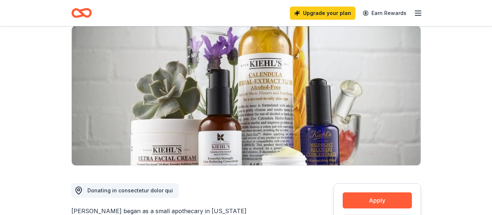
scroll to position [47, 0]
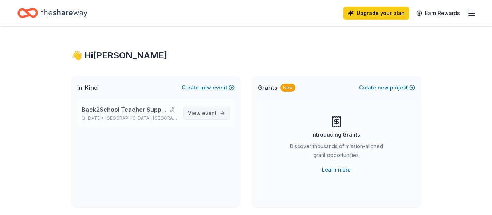
click at [202, 110] on span "View event" at bounding box center [202, 113] width 29 height 9
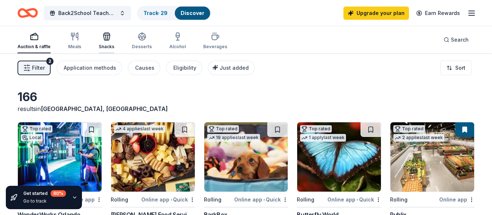
click at [107, 42] on div "Snacks" at bounding box center [107, 40] width 16 height 17
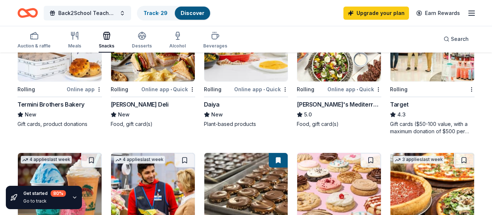
scroll to position [250, 0]
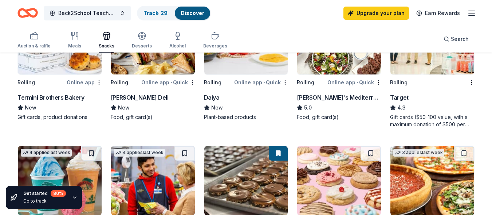
click at [417, 119] on div "Gift cards ($50-100 value, with a maximum donation of $500 per year)" at bounding box center [432, 120] width 85 height 15
click at [66, 14] on span "Back2School Teacher Supply Giveaway" at bounding box center [87, 13] width 58 height 9
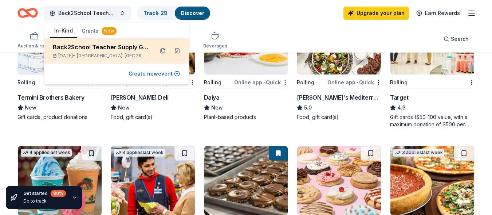
click at [76, 48] on div "Back2School Teacher Supply Giveaway" at bounding box center [100, 47] width 95 height 9
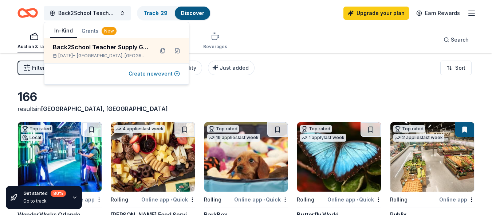
click at [138, 74] on button "Create new event" at bounding box center [154, 73] width 51 height 9
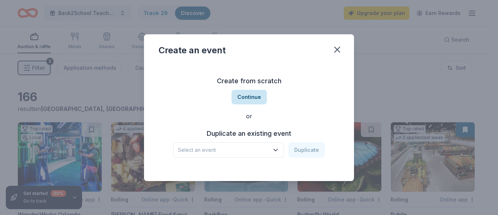
click at [250, 99] on button "Continue" at bounding box center [248, 97] width 35 height 15
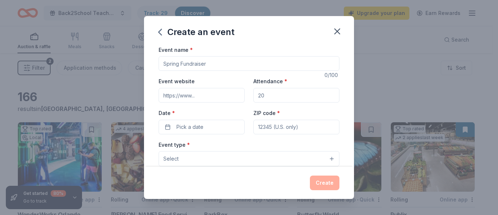
click at [232, 62] on input "Event name *" at bounding box center [248, 63] width 181 height 15
type input "Excellence in Education Recognition"
type input "36"
click at [170, 126] on button "Pick a date" at bounding box center [201, 127] width 86 height 15
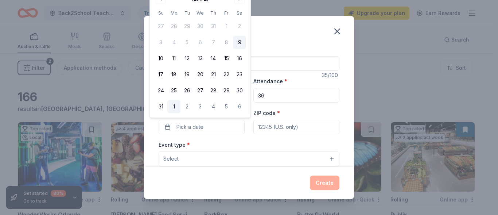
click at [174, 108] on button "1" at bounding box center [173, 106] width 13 height 13
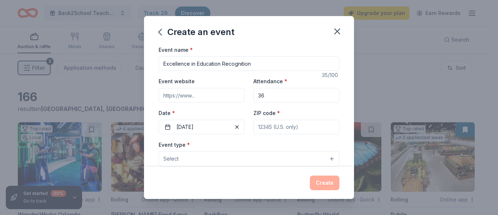
click at [260, 126] on input "ZIP code *" at bounding box center [296, 127] width 86 height 15
type input "32351"
click at [308, 163] on button "Select" at bounding box center [248, 158] width 181 height 15
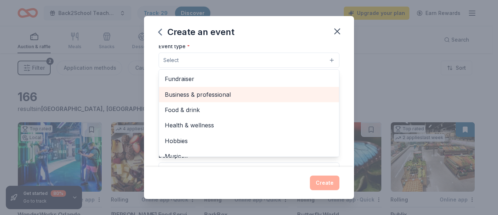
click at [235, 96] on span "Business & professional" at bounding box center [249, 94] width 168 height 9
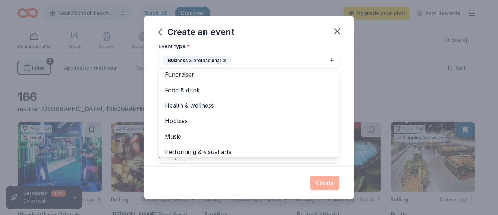
scroll to position [9, 0]
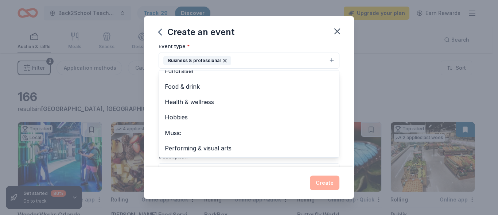
click at [338, 114] on div "Event name * Excellence in Education Recognition 35 /100 Event website Attendan…" at bounding box center [249, 105] width 210 height 121
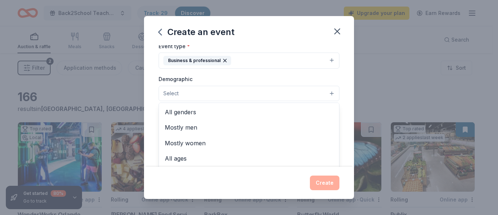
click at [302, 93] on button "Select" at bounding box center [248, 93] width 181 height 15
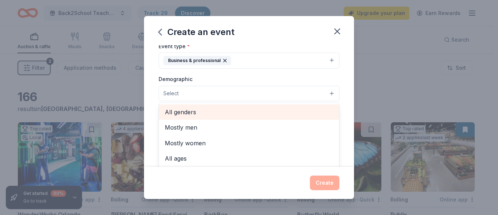
click at [284, 113] on span "All genders" at bounding box center [249, 111] width 168 height 9
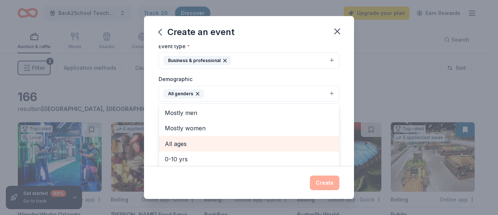
click at [262, 138] on div "All ages" at bounding box center [249, 143] width 180 height 15
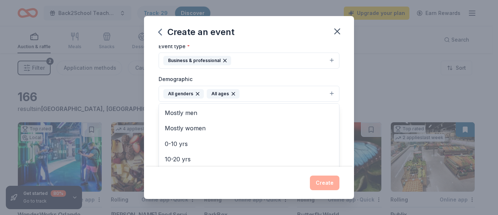
click at [340, 132] on div "Event name * Excellence in Education Recognition 35 /100 Event website Attendan…" at bounding box center [249, 105] width 210 height 121
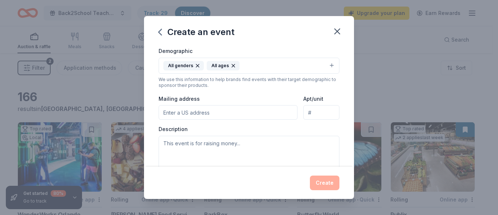
scroll to position [150, 0]
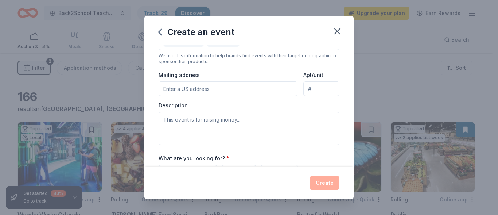
click at [251, 87] on input "Mailing address" at bounding box center [227, 88] width 139 height 15
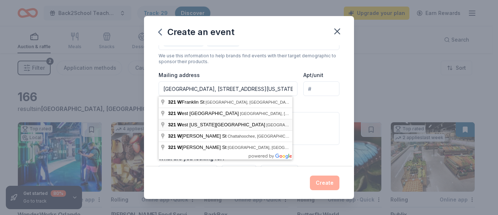
type input "321 West Washington Street, Quincy, FL, 32351"
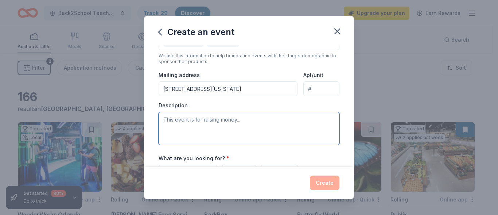
click at [261, 121] on textarea at bounding box center [248, 128] width 181 height 33
type textarea "f"
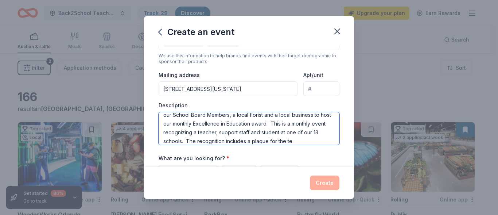
scroll to position [22, 0]
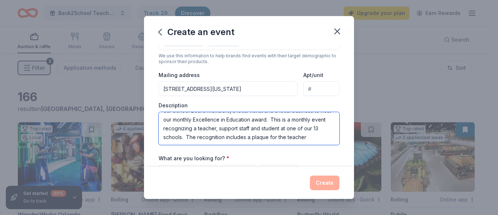
click at [301, 133] on textarea "For our second year, our organization will be partnering with one of our School…" at bounding box center [248, 128] width 181 height 33
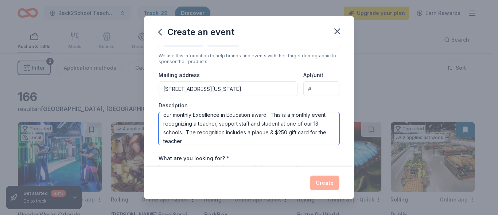
click at [220, 139] on textarea "For our second year, our organization will be partnering with one of our School…" at bounding box center [248, 128] width 181 height 33
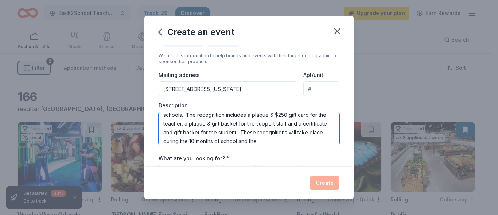
scroll to position [48, 0]
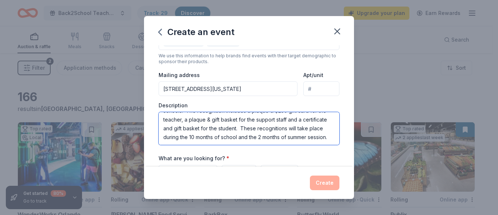
type textarea "For our second year, our organization will be partnering with one of our School…"
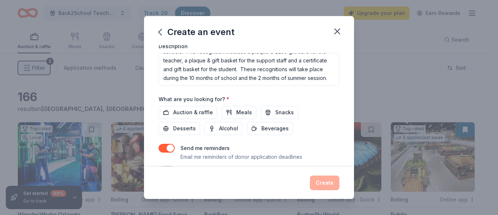
scroll to position [228, 0]
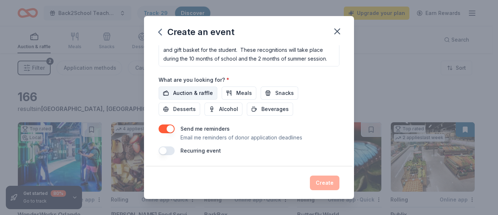
click at [206, 93] on span "Auction & raffle" at bounding box center [193, 93] width 40 height 9
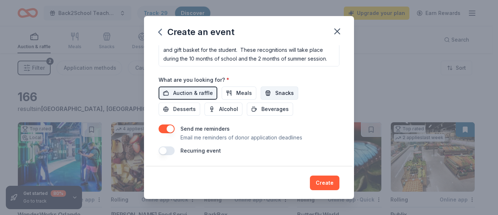
click at [267, 94] on button "Snacks" at bounding box center [280, 92] width 38 height 13
click at [264, 110] on span "Beverages" at bounding box center [274, 109] width 27 height 9
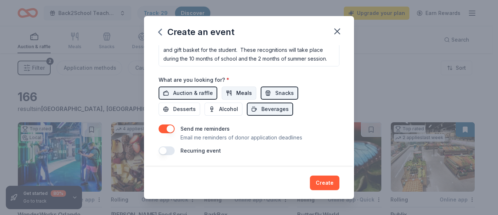
click at [242, 94] on span "Meals" at bounding box center [244, 93] width 16 height 9
click at [184, 109] on span "Desserts" at bounding box center [184, 109] width 23 height 9
click at [164, 151] on button "button" at bounding box center [166, 150] width 16 height 9
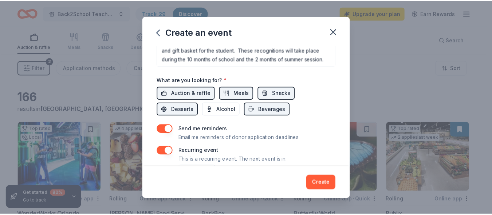
scroll to position [255, 0]
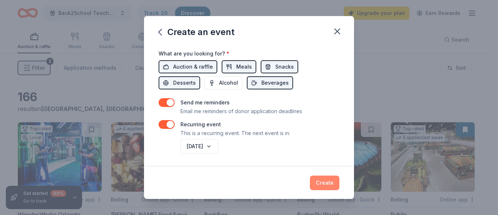
click at [329, 182] on button "Create" at bounding box center [325, 182] width 30 height 15
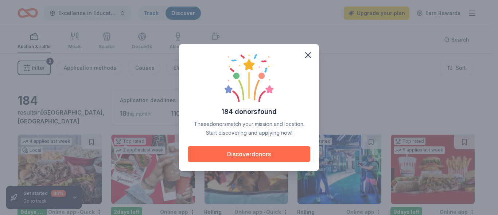
click at [267, 158] on button "Discover donors" at bounding box center [249, 154] width 122 height 16
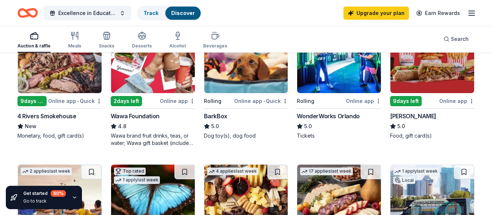
scroll to position [114, 0]
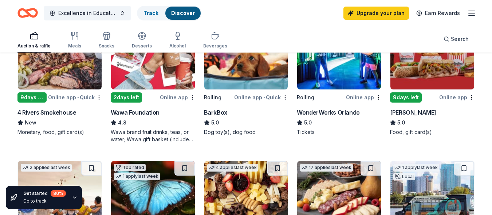
click at [128, 112] on div "Wawa Foundation" at bounding box center [135, 112] width 49 height 9
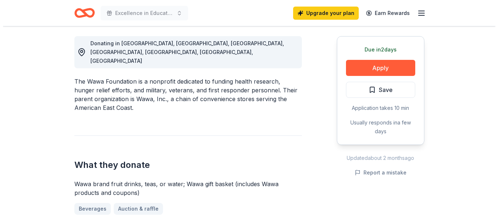
scroll to position [205, 0]
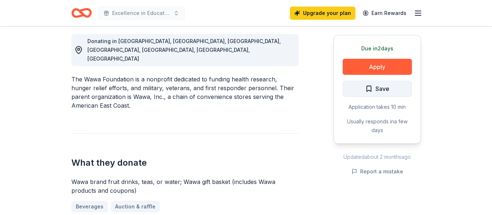
click at [378, 92] on span "Save" at bounding box center [383, 88] width 14 height 9
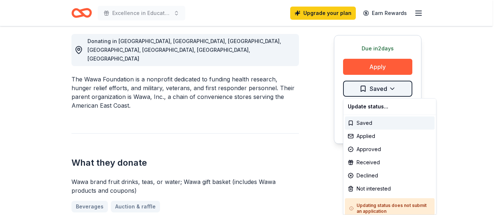
click at [370, 123] on div "Saved" at bounding box center [390, 122] width 90 height 13
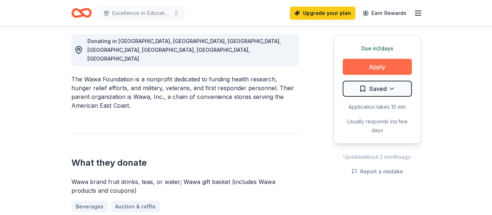
click at [372, 70] on button "Apply" at bounding box center [377, 67] width 69 height 16
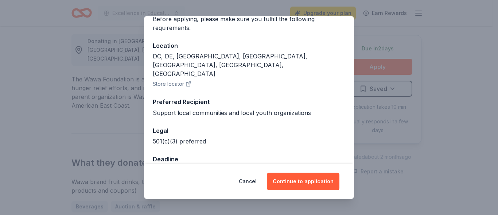
scroll to position [66, 0]
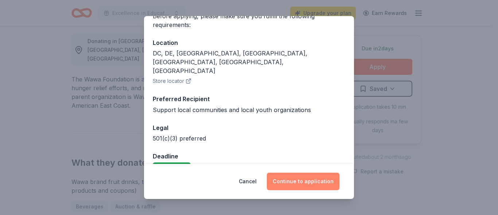
click at [320, 180] on button "Continue to application" at bounding box center [303, 180] width 73 height 17
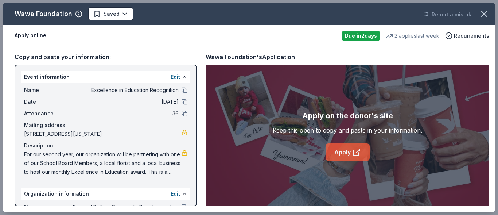
click at [336, 154] on link "Apply" at bounding box center [347, 151] width 44 height 17
click at [352, 153] on icon at bounding box center [356, 152] width 9 height 9
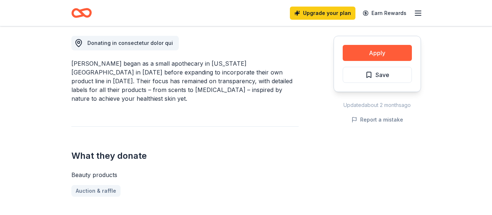
scroll to position [231, 0]
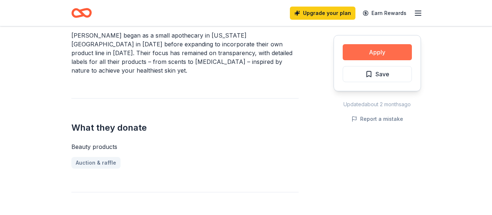
click at [371, 52] on button "Apply" at bounding box center [377, 52] width 69 height 16
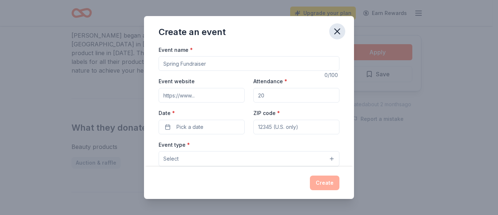
click at [338, 30] on icon "button" at bounding box center [336, 31] width 5 height 5
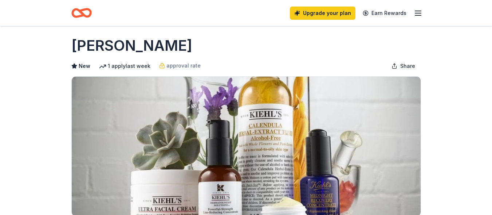
scroll to position [0, 0]
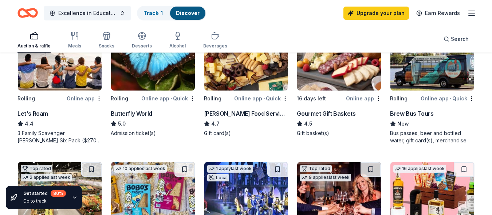
scroll to position [252, 0]
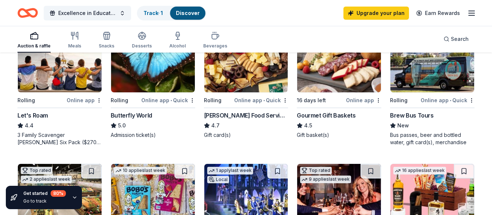
click at [314, 116] on div "Gourmet Gift Baskets" at bounding box center [326, 115] width 59 height 9
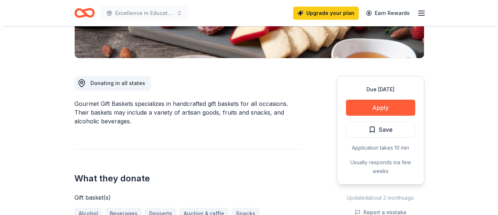
scroll to position [192, 0]
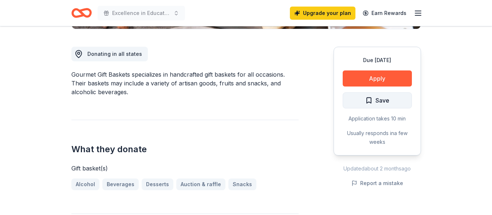
click at [387, 93] on button "Save" at bounding box center [377, 100] width 69 height 16
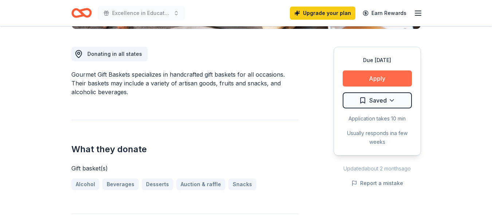
click at [385, 78] on button "Apply" at bounding box center [377, 78] width 69 height 16
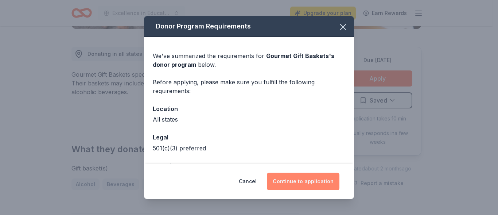
click at [307, 183] on button "Continue to application" at bounding box center [303, 180] width 73 height 17
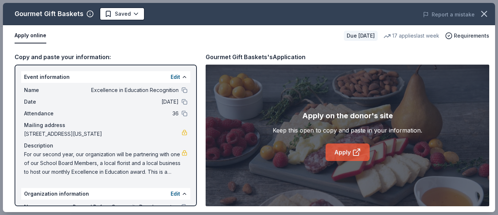
click at [333, 154] on link "Apply" at bounding box center [347, 151] width 44 height 17
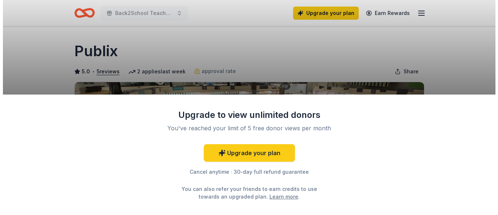
scroll to position [170, 0]
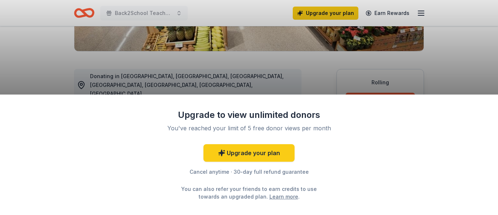
click at [461, 47] on div "Upgrade to view unlimited donors You've reached your limit of 5 free donor view…" at bounding box center [249, 107] width 498 height 215
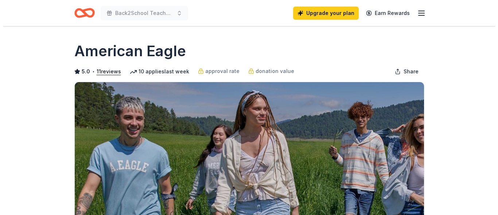
scroll to position [154, 0]
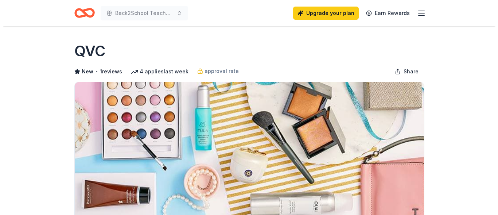
scroll to position [202, 0]
